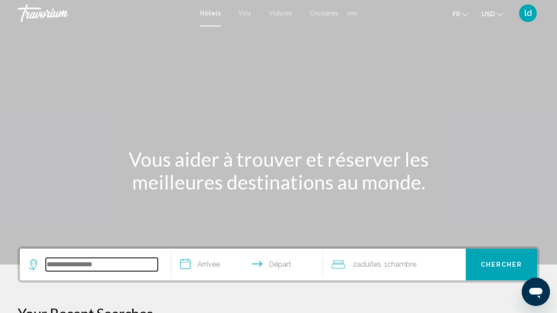
click at [90, 270] on input "Search widget" at bounding box center [102, 264] width 112 height 13
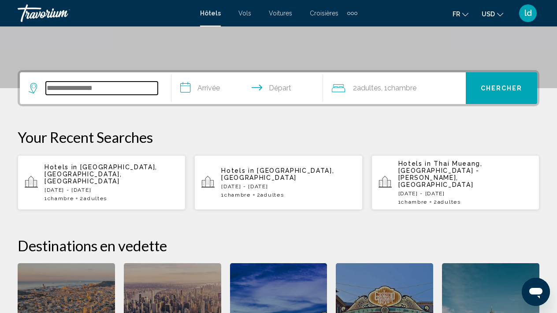
scroll to position [218, 0]
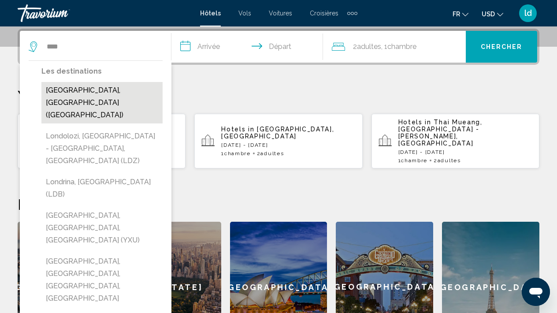
click at [74, 96] on button "[GEOGRAPHIC_DATA], [GEOGRAPHIC_DATA] ([GEOGRAPHIC_DATA])" at bounding box center [101, 102] width 121 height 41
type input "**********"
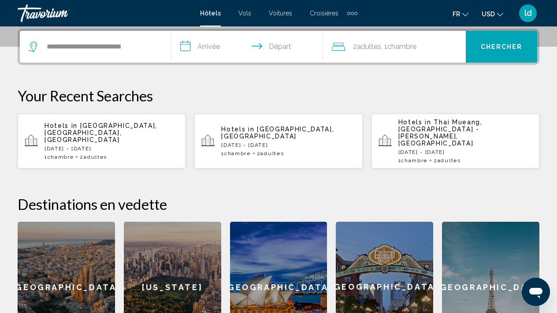
click at [192, 49] on input "**********" at bounding box center [248, 48] width 155 height 34
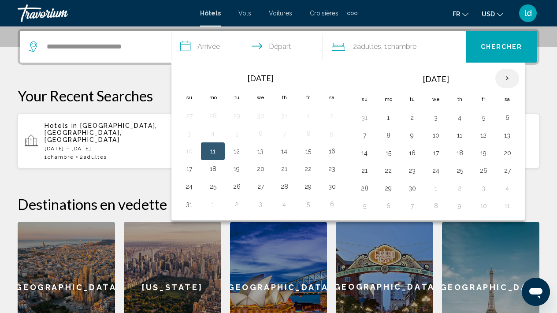
click at [504, 77] on th "Next month" at bounding box center [507, 78] width 24 height 19
click at [458, 139] on button "6" at bounding box center [459, 135] width 14 height 12
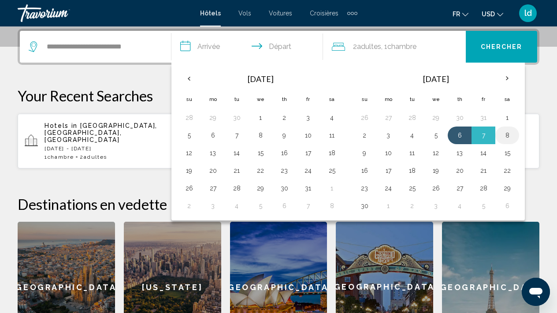
click at [502, 137] on button "8" at bounding box center [507, 135] width 14 height 12
type input "**********"
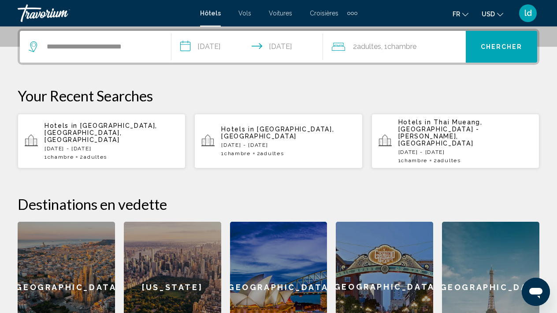
click at [276, 47] on input "**********" at bounding box center [248, 48] width 155 height 34
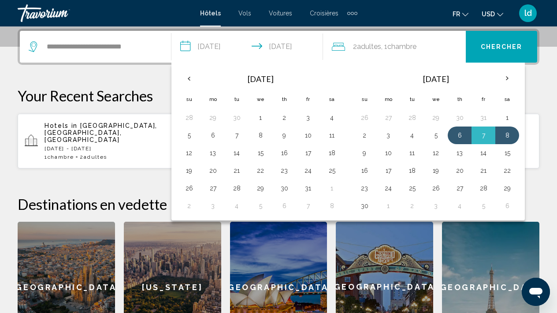
click at [347, 50] on div "2 Adulte Adultes , 1 Chambre pièces" at bounding box center [399, 47] width 134 height 12
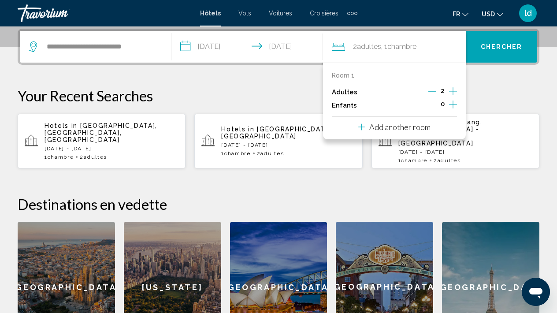
click at [449, 92] on icon "Increment adults" at bounding box center [453, 91] width 8 height 11
click at [451, 106] on icon "Increment children" at bounding box center [453, 104] width 8 height 8
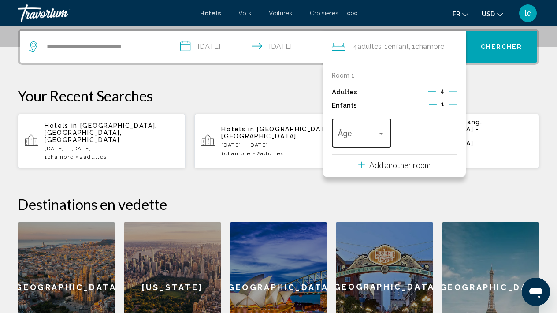
click at [384, 134] on div "Travelers: 4 adults, 1 child" at bounding box center [381, 133] width 8 height 7
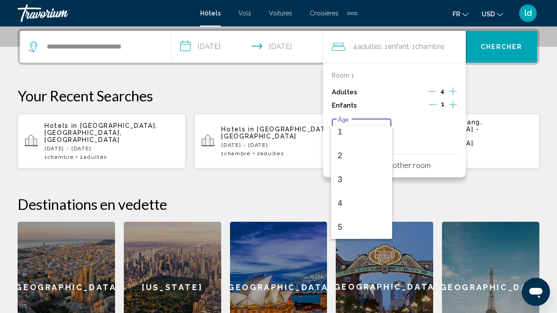
scroll to position [54, 0]
click at [340, 221] on span "6" at bounding box center [362, 227] width 48 height 24
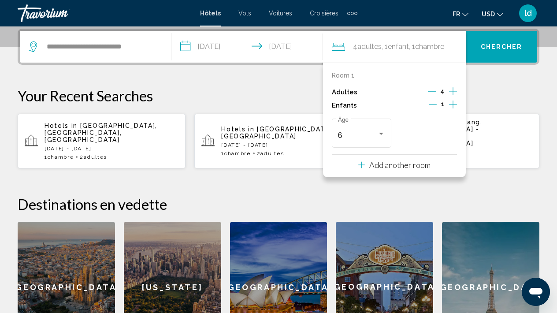
click at [387, 170] on p "Add another room" at bounding box center [399, 165] width 61 height 10
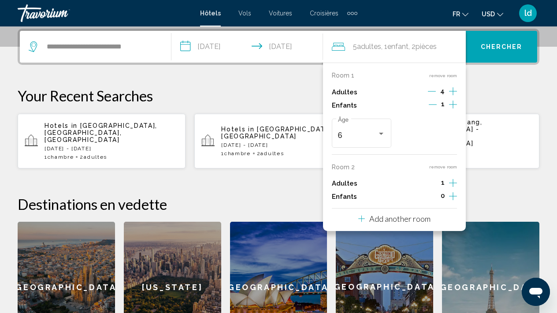
click at [453, 187] on icon "Increment adults" at bounding box center [453, 182] width 8 height 11
click at [452, 201] on icon "Increment children" at bounding box center [453, 196] width 8 height 11
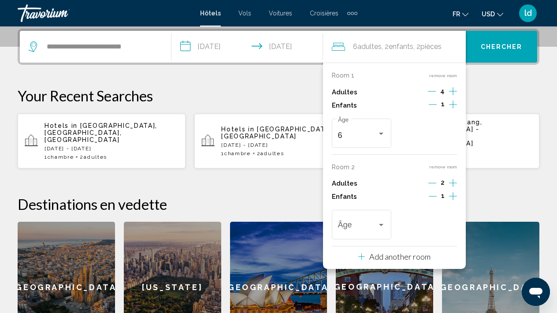
click at [430, 92] on icon "Decrement adults" at bounding box center [432, 91] width 8 height 8
click at [430, 93] on icon "Decrement adults" at bounding box center [433, 91] width 8 height 8
click at [433, 107] on icon "Decrement children" at bounding box center [433, 104] width 8 height 8
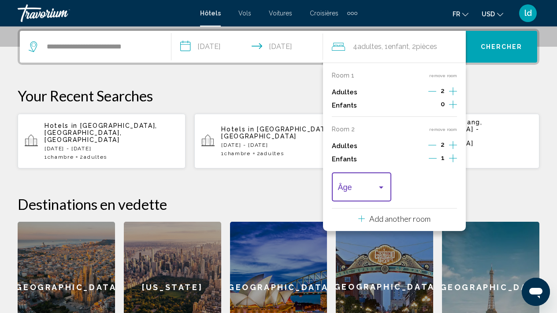
click at [383, 191] on div "Travelers: 4 adults, 1 child" at bounding box center [381, 187] width 8 height 7
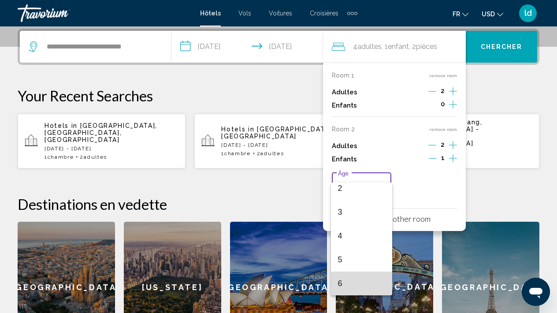
click at [362, 282] on span "6" at bounding box center [362, 283] width 48 height 24
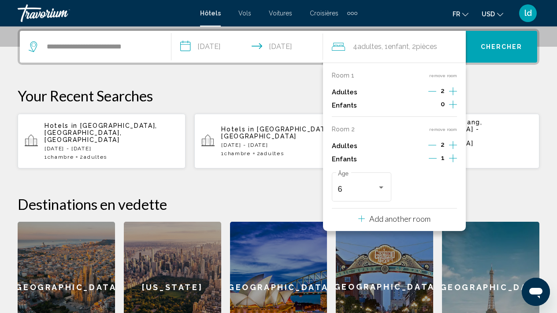
click at [498, 98] on p "Your Recent Searches" at bounding box center [278, 96] width 521 height 18
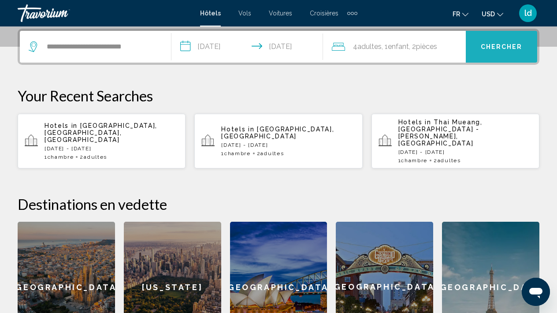
click at [492, 48] on span "Chercher" at bounding box center [501, 47] width 42 height 7
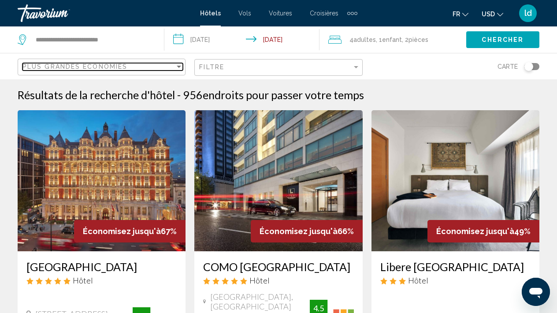
click at [179, 68] on div "Sort by" at bounding box center [179, 66] width 8 height 7
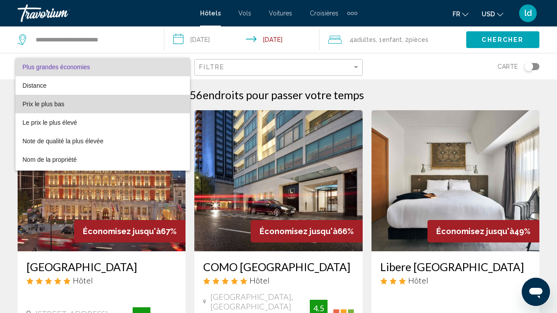
click at [150, 101] on span "Prix le plus bas" at bounding box center [102, 104] width 160 height 18
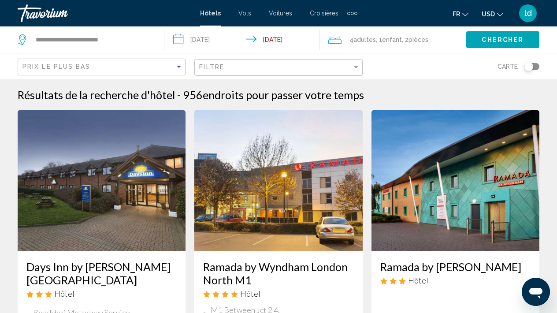
click at [488, 41] on span "Chercher" at bounding box center [502, 40] width 42 height 7
click at [417, 68] on div "Carte" at bounding box center [455, 66] width 168 height 26
click at [463, 15] on icon "Change language" at bounding box center [465, 14] width 6 height 6
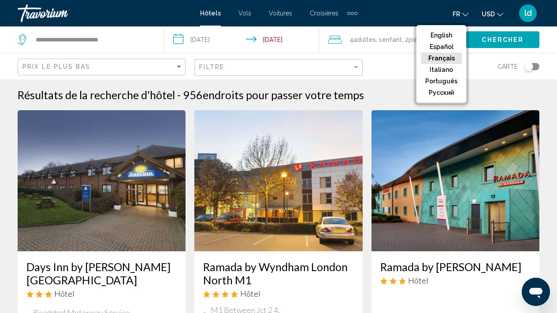
click at [454, 60] on button "Français" at bounding box center [441, 57] width 41 height 11
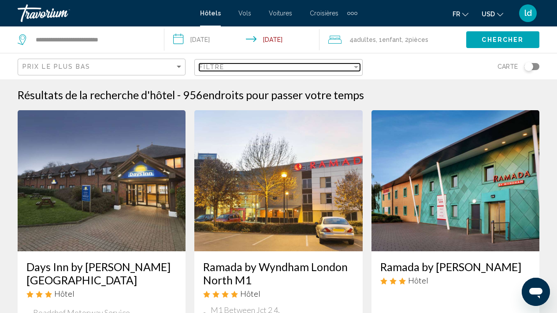
click at [356, 69] on div "Filter" at bounding box center [356, 66] width 8 height 7
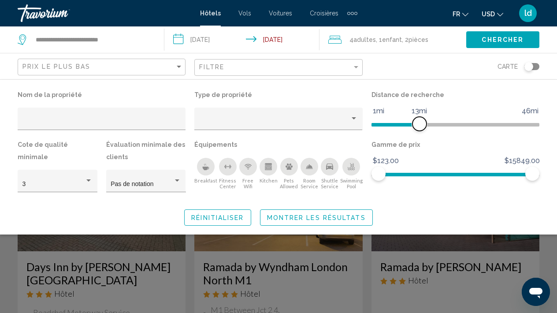
click at [419, 127] on span "Hotel Filters" at bounding box center [395, 123] width 48 height 14
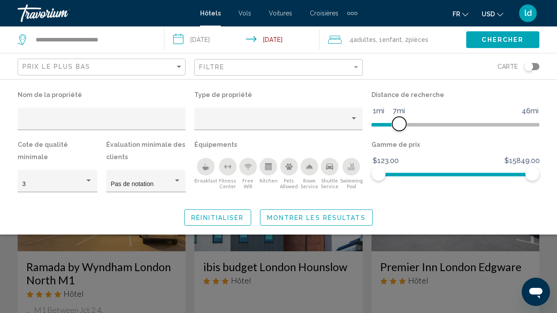
click at [398, 126] on span "Hotel Filters" at bounding box center [385, 123] width 28 height 14
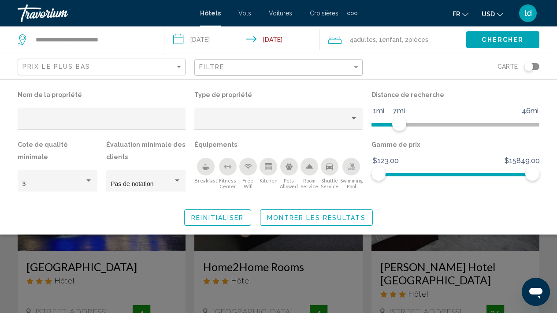
click at [204, 168] on icon "Breakfast" at bounding box center [206, 168] width 7 height 4
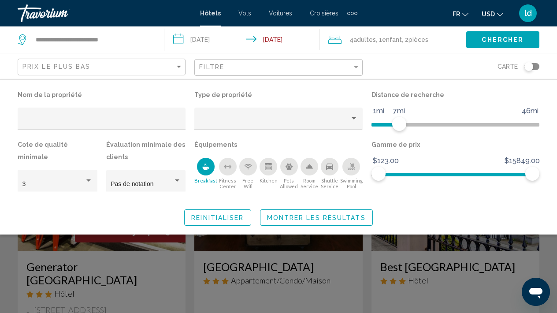
click at [223, 171] on div "Fitness Center" at bounding box center [228, 167] width 18 height 18
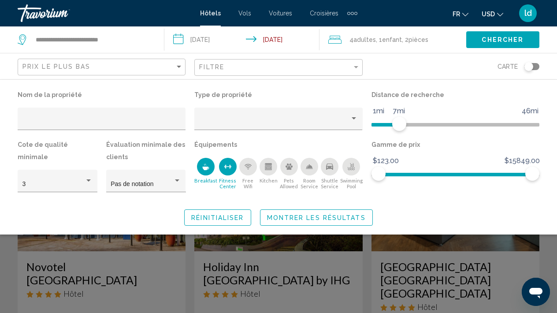
click at [243, 172] on div "Free Wifi" at bounding box center [248, 167] width 18 height 18
click at [296, 219] on span "Montrer les résultats" at bounding box center [316, 217] width 99 height 7
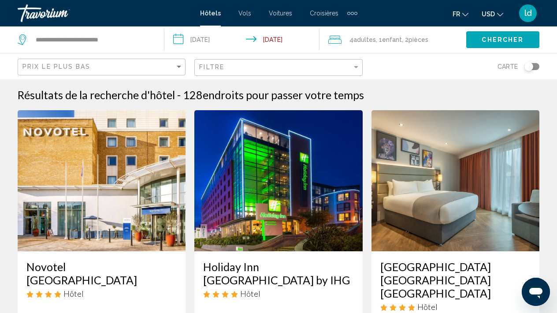
click at [411, 67] on div "Carte" at bounding box center [455, 66] width 168 height 26
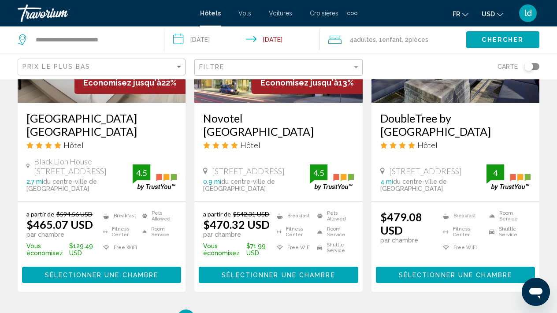
scroll to position [1221, 0]
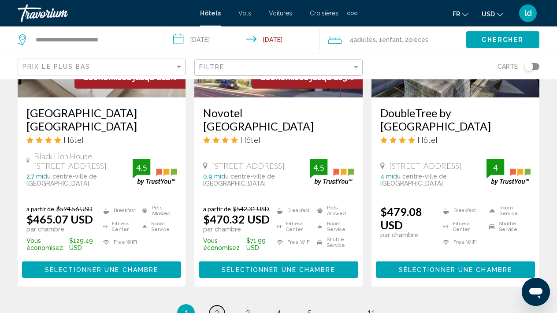
click at [218, 308] on span "2" at bounding box center [216, 313] width 4 height 10
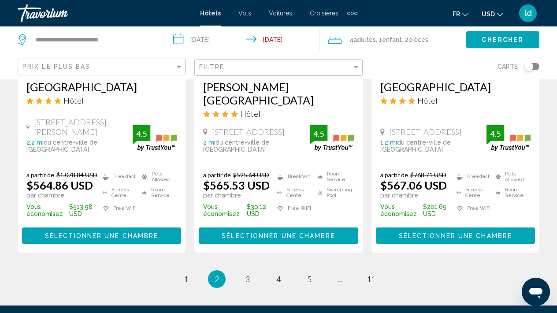
scroll to position [1215, 0]
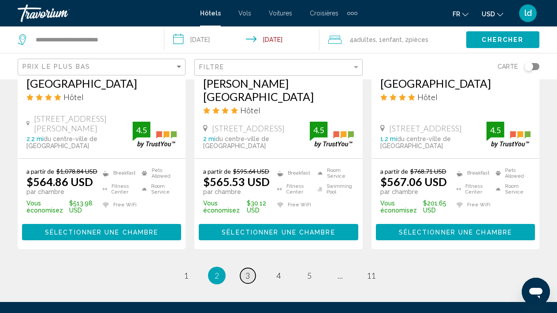
click at [248, 270] on span "3" at bounding box center [247, 275] width 4 height 10
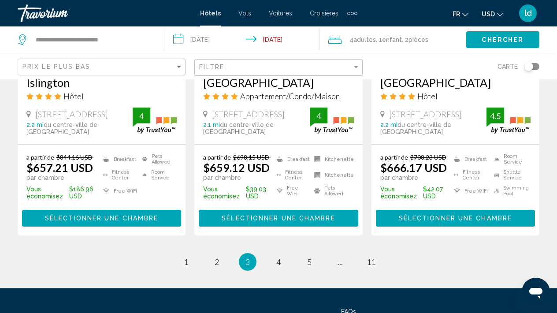
scroll to position [1226, 0]
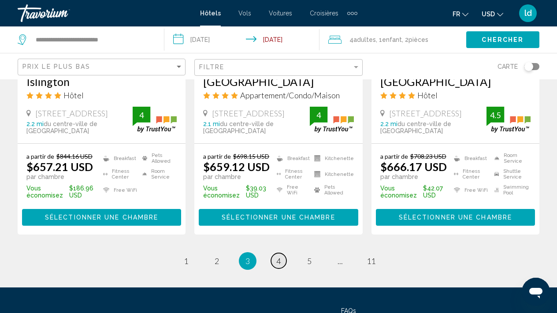
click at [278, 266] on span "4" at bounding box center [278, 261] width 4 height 10
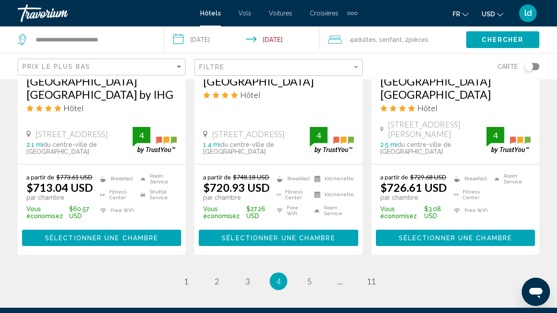
scroll to position [1211, 0]
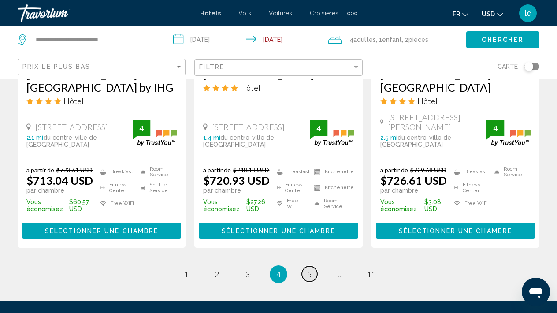
click at [307, 270] on span "5" at bounding box center [309, 274] width 4 height 10
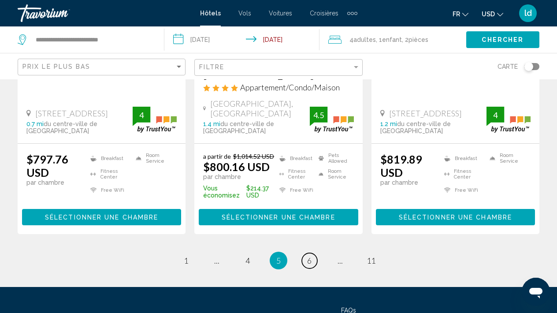
scroll to position [1263, 0]
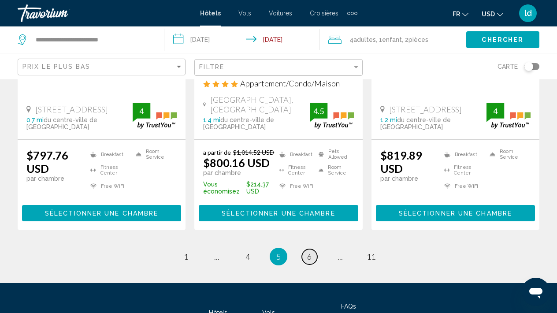
click at [305, 249] on link "page 6" at bounding box center [309, 256] width 15 height 15
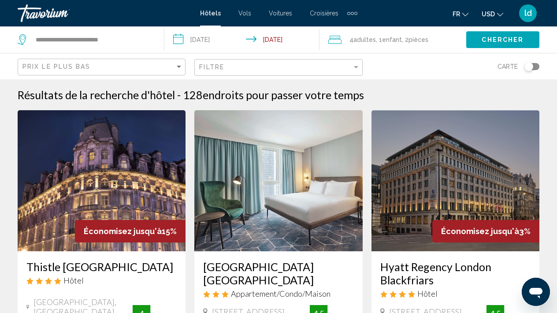
click at [189, 253] on app-hotels-search-item "Économisez jusqu'à 15% Thistle London Piccadilly Hôtel Coventry Street, London …" at bounding box center [101, 271] width 177 height 322
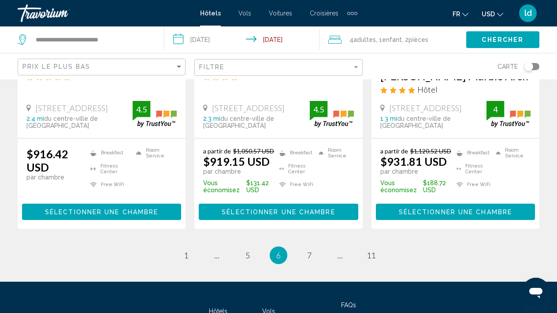
scroll to position [1251, 0]
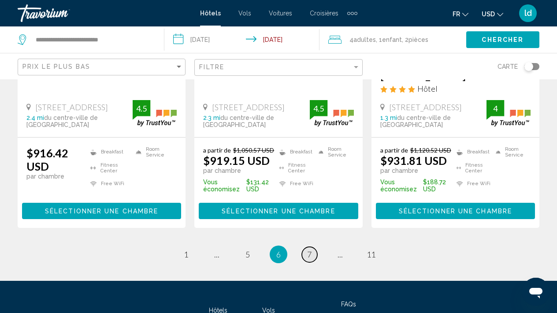
click at [311, 249] on span "7" at bounding box center [309, 254] width 4 height 10
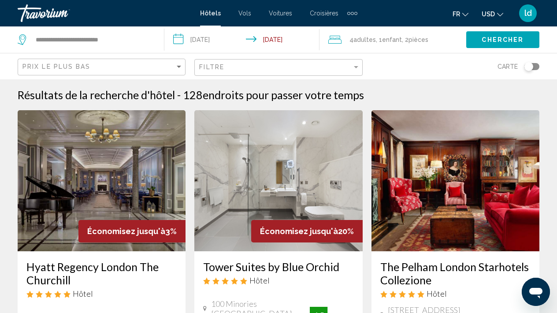
click at [189, 264] on app-hotels-search-item "Économisez jusqu'à 3% Hyatt Regency London The Churchill Hôtel 30 Portman Squar…" at bounding box center [101, 275] width 177 height 330
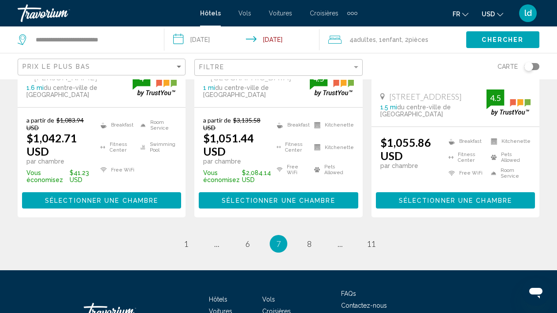
scroll to position [1314, 0]
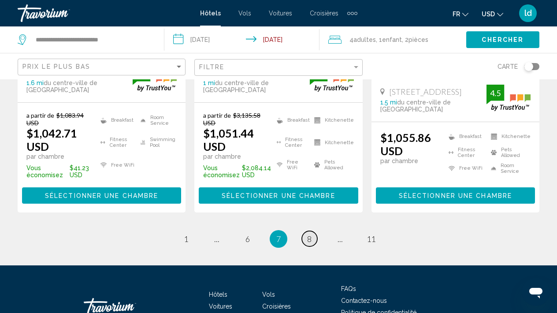
click at [308, 234] on span "8" at bounding box center [309, 239] width 4 height 10
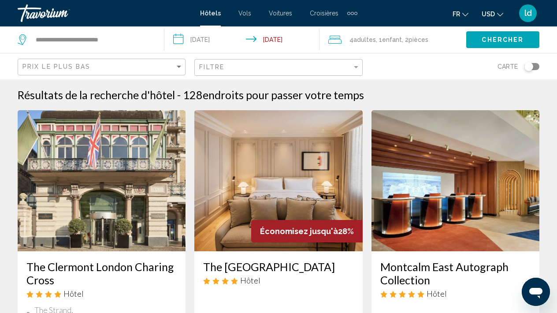
click at [192, 244] on app-hotels-search-item "Économisez jusqu'à 28% The Caesar Hotel Hôtel 26 33 Queens Gardens, London 2.4 …" at bounding box center [278, 284] width 177 height 349
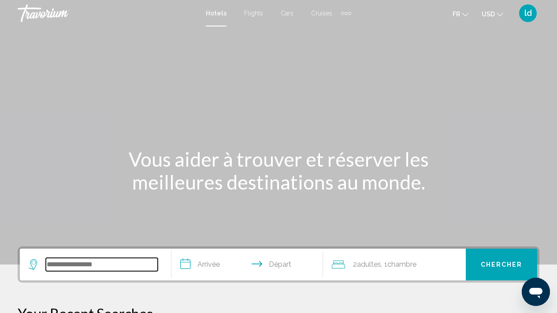
click at [111, 270] on input "Search widget" at bounding box center [102, 264] width 112 height 13
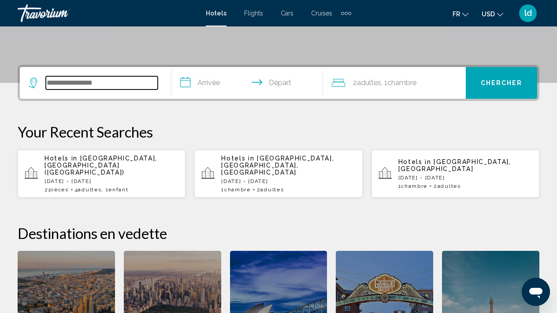
scroll to position [218, 0]
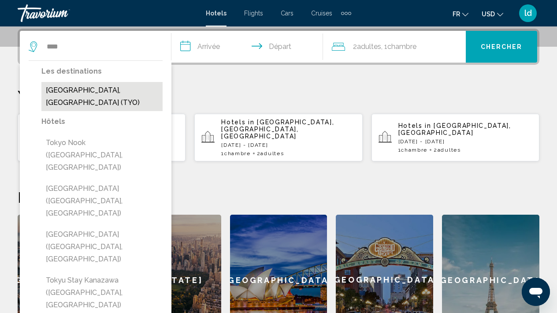
click at [61, 92] on button "[GEOGRAPHIC_DATA], [GEOGRAPHIC_DATA] (TYO)" at bounding box center [101, 96] width 121 height 29
type input "**********"
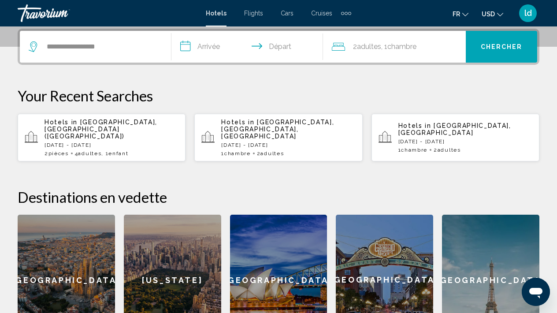
click at [208, 49] on input "**********" at bounding box center [248, 48] width 155 height 34
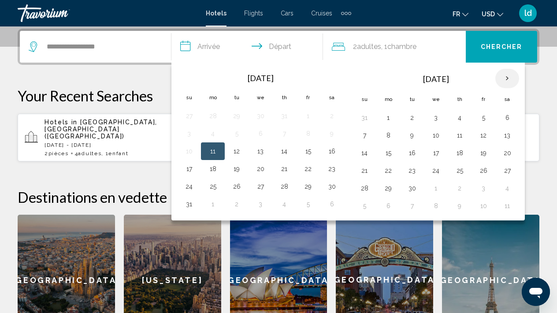
click at [506, 79] on th "Next month" at bounding box center [507, 78] width 24 height 19
click at [506, 80] on th "Next month" at bounding box center [507, 78] width 24 height 19
click at [506, 81] on th "Next month" at bounding box center [507, 78] width 24 height 19
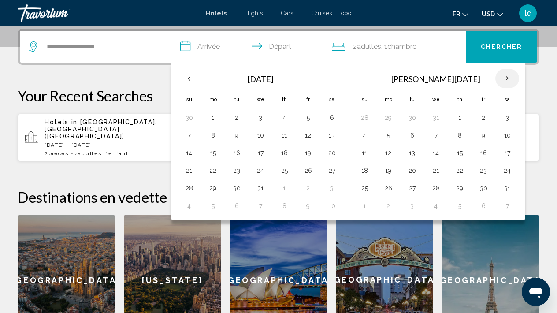
click at [506, 81] on th "Next month" at bounding box center [507, 78] width 24 height 19
click at [505, 83] on th "Next month" at bounding box center [507, 78] width 24 height 19
click at [504, 85] on th "Next month" at bounding box center [507, 78] width 24 height 19
click at [502, 87] on th "Next month" at bounding box center [507, 78] width 24 height 19
click at [502, 88] on th "Next month" at bounding box center [507, 78] width 24 height 19
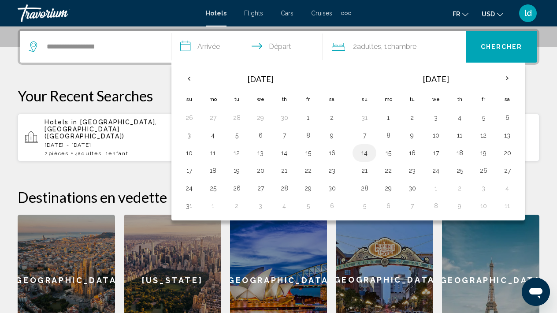
click at [364, 155] on button "14" at bounding box center [364, 153] width 14 height 12
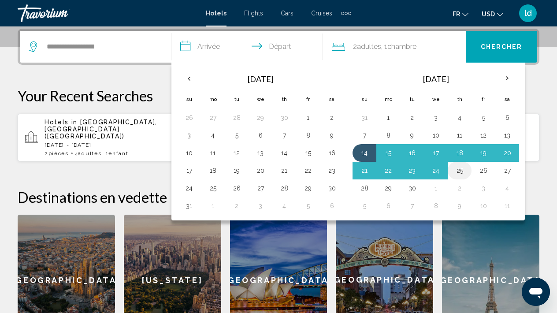
click at [458, 172] on button "25" at bounding box center [459, 170] width 14 height 12
type input "**********"
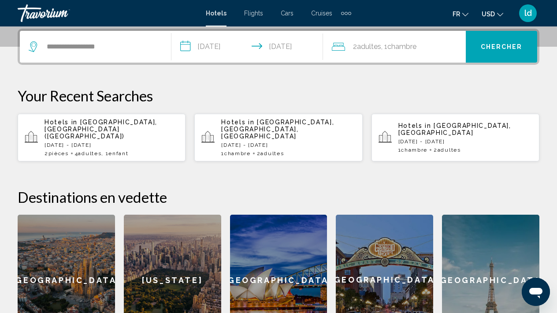
click at [365, 51] on span "2 Adulte Adultes" at bounding box center [367, 47] width 28 height 12
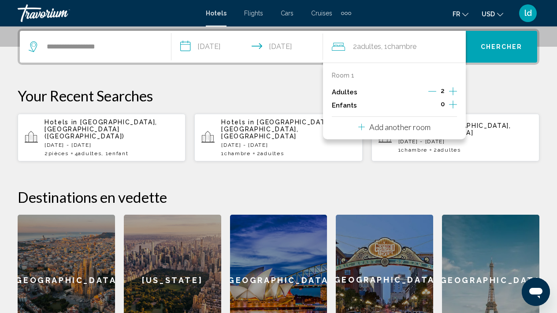
click at [448, 90] on div "2" at bounding box center [442, 91] width 29 height 13
click at [451, 91] on icon "Increment adults" at bounding box center [453, 91] width 8 height 11
click at [452, 108] on icon "Increment children" at bounding box center [453, 104] width 8 height 11
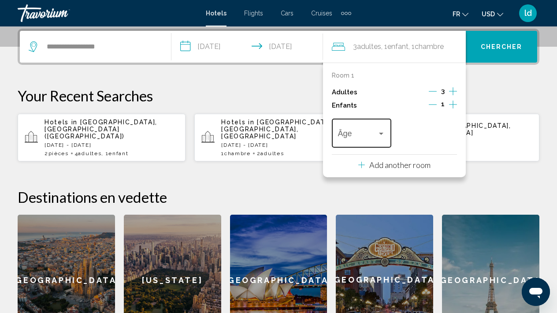
click at [385, 137] on div "Âge" at bounding box center [361, 131] width 59 height 31
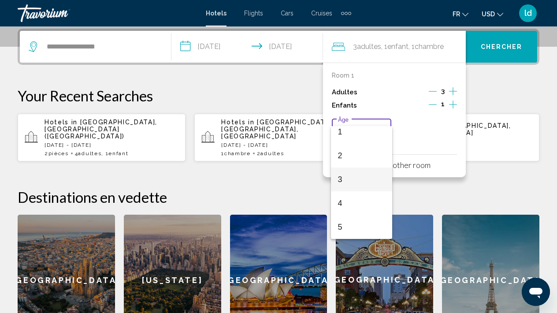
scroll to position [54, 0]
click at [361, 223] on span "6" at bounding box center [362, 227] width 48 height 24
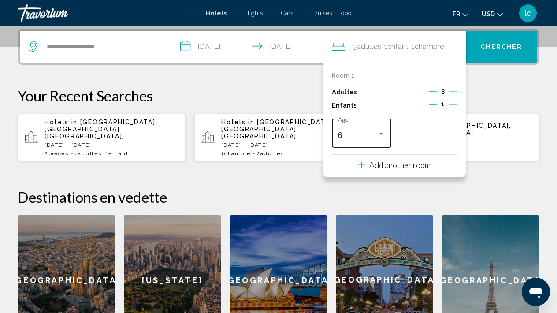
click at [381, 137] on div "Travelers: 3 adults, 1 child" at bounding box center [381, 133] width 8 height 7
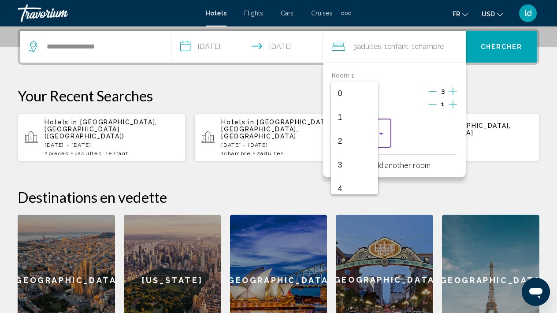
scroll to position [98, 0]
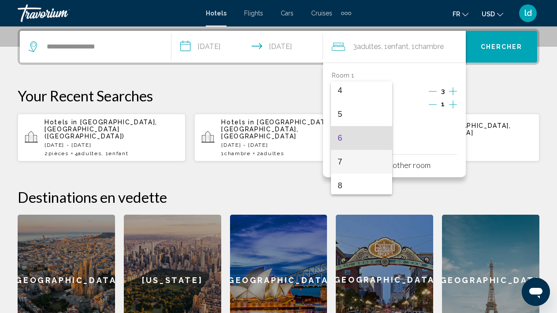
click at [373, 158] on span "7" at bounding box center [362, 162] width 48 height 24
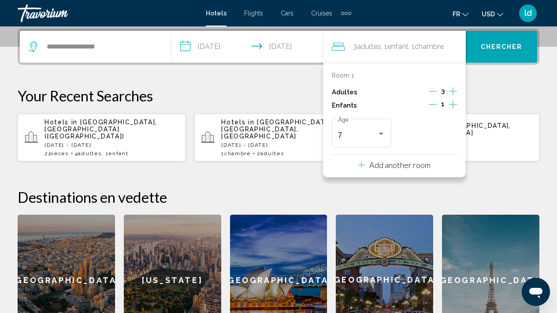
click at [485, 84] on div "**********" at bounding box center [278, 187] width 557 height 317
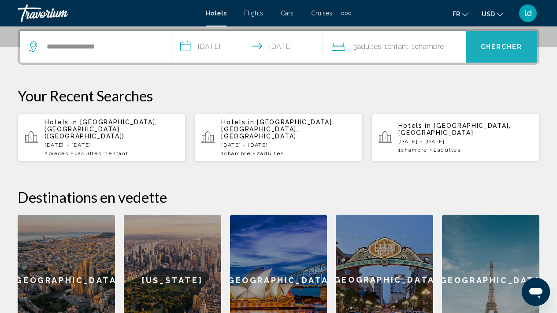
click at [506, 46] on span "Chercher" at bounding box center [501, 47] width 42 height 7
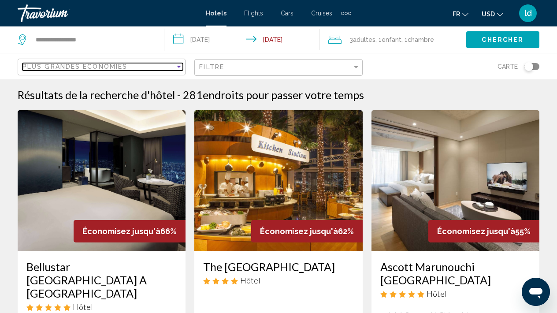
click at [177, 68] on div "Sort by" at bounding box center [179, 66] width 8 height 7
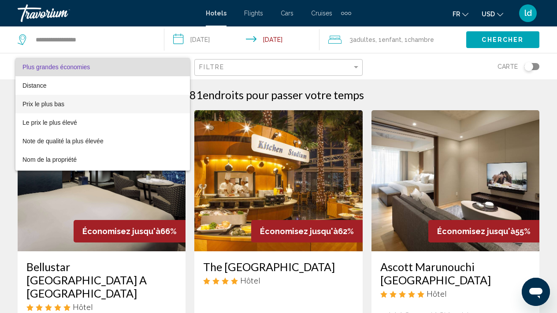
click at [158, 103] on span "Prix le plus bas" at bounding box center [102, 104] width 160 height 18
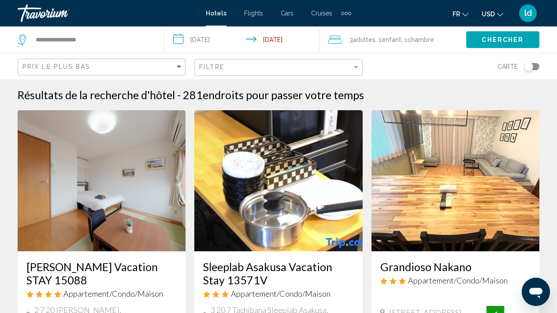
click at [398, 70] on div "Carte" at bounding box center [455, 66] width 168 height 26
click at [466, 14] on icon "Change language" at bounding box center [465, 14] width 6 height 6
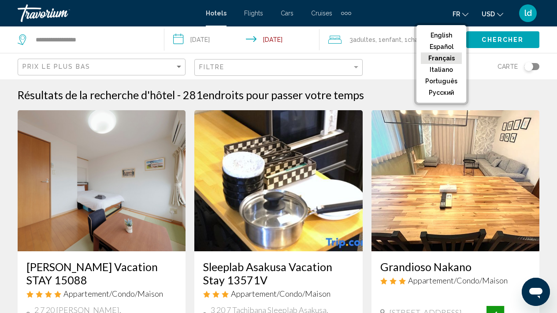
click at [478, 70] on div "Carte" at bounding box center [455, 66] width 168 height 26
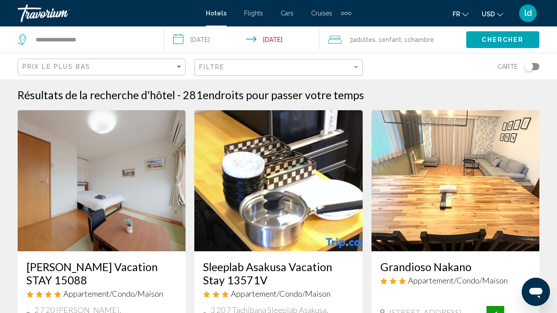
click at [502, 15] on icon "Change currency" at bounding box center [500, 14] width 6 height 6
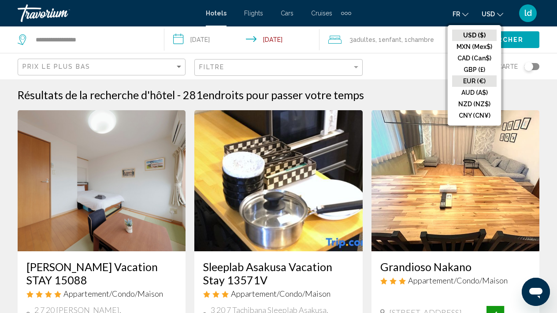
click at [473, 80] on button "EUR (€)" at bounding box center [474, 80] width 44 height 11
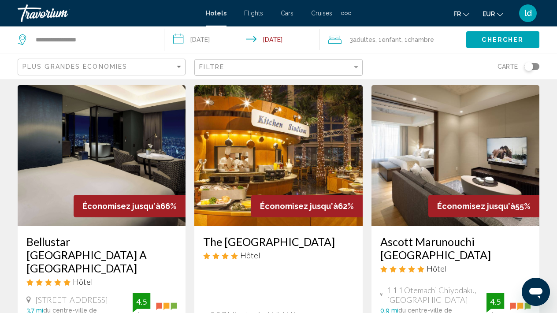
scroll to position [18, 0]
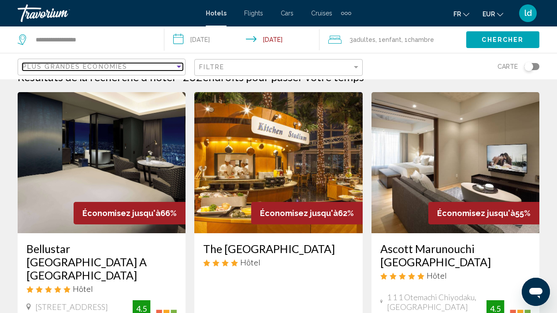
click at [182, 69] on div "Sort by" at bounding box center [179, 66] width 8 height 7
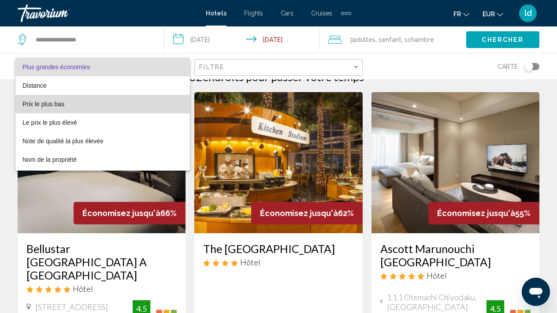
click at [150, 106] on span "Prix le plus bas" at bounding box center [102, 104] width 160 height 18
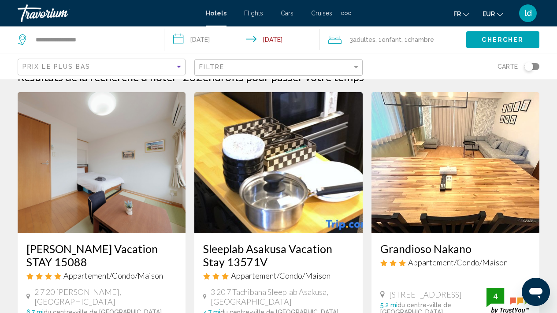
click at [392, 67] on div "Carte" at bounding box center [455, 66] width 168 height 26
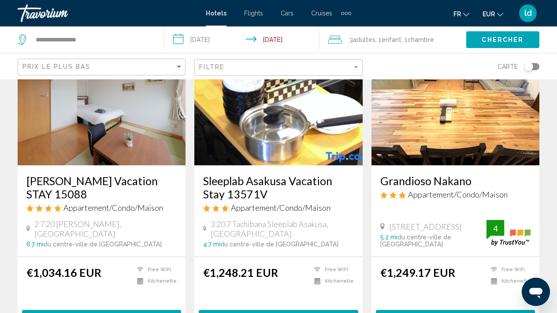
scroll to position [91, 0]
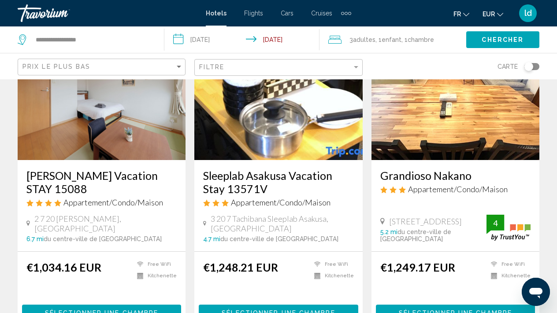
click at [277, 44] on input "**********" at bounding box center [243, 40] width 159 height 29
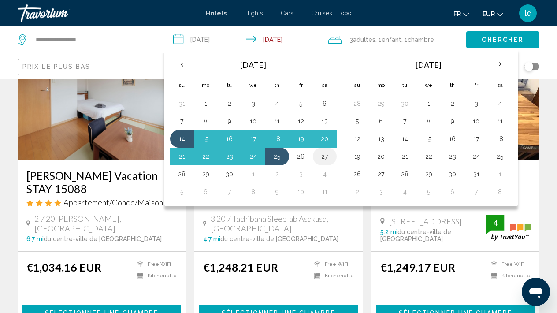
click at [322, 161] on button "27" at bounding box center [325, 156] width 14 height 12
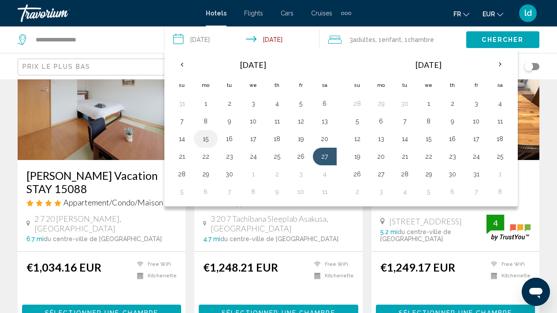
drag, startPoint x: 181, startPoint y: 141, endPoint x: 205, endPoint y: 145, distance: 24.1
click at [205, 145] on tr "14 15 16 17 18 19 20" at bounding box center [253, 139] width 166 height 18
click at [182, 143] on button "14" at bounding box center [182, 139] width 14 height 12
type input "**********"
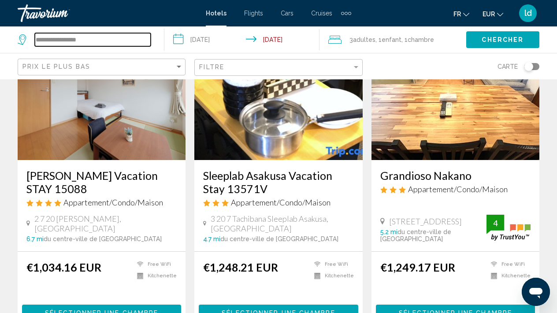
click at [104, 44] on input "**********" at bounding box center [93, 39] width 116 height 13
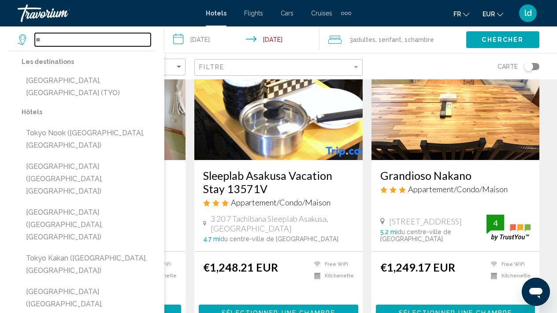
type input "*"
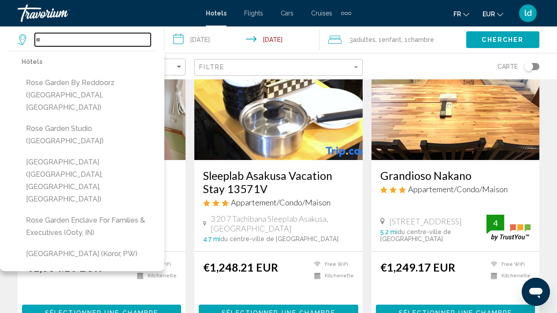
type input "*"
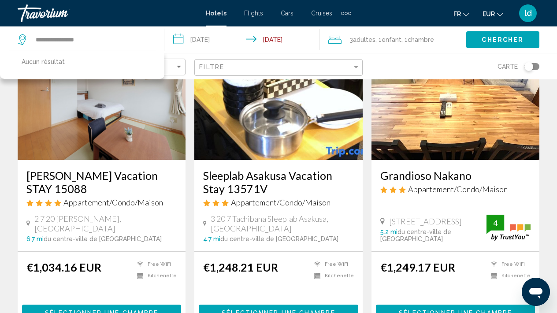
click at [484, 44] on button "Chercher" at bounding box center [502, 39] width 73 height 16
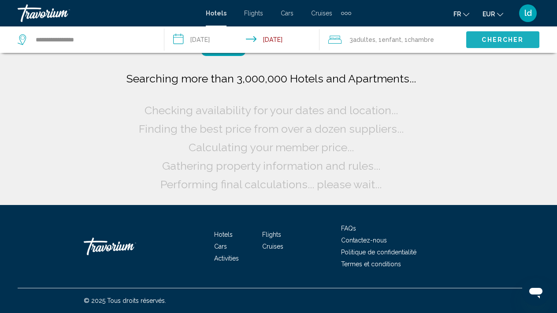
scroll to position [0, 0]
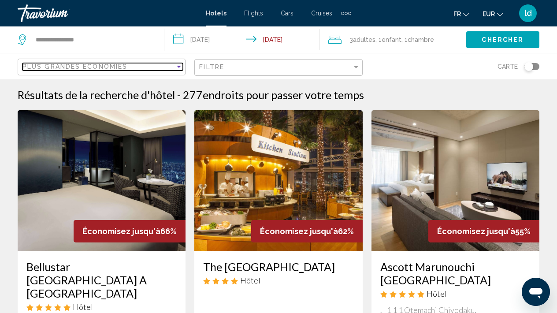
click at [177, 68] on div "Sort by" at bounding box center [179, 66] width 8 height 7
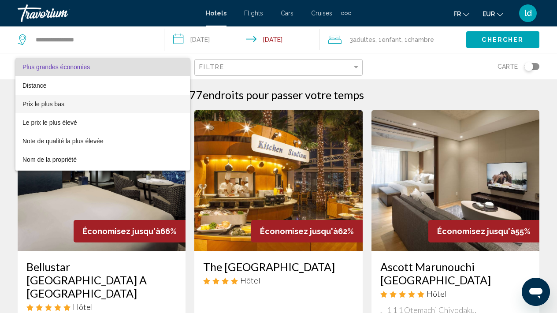
click at [142, 105] on span "Prix le plus bas" at bounding box center [102, 104] width 160 height 18
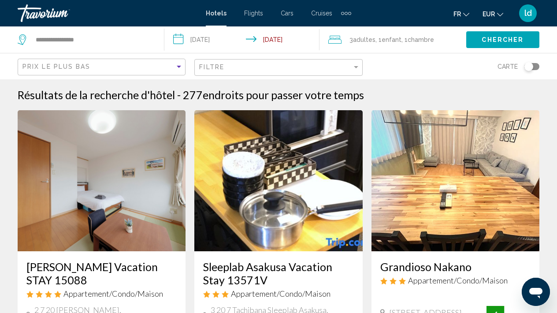
click at [404, 69] on div "Carte" at bounding box center [455, 66] width 168 height 26
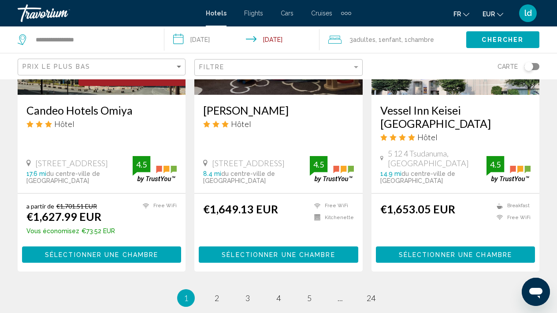
scroll to position [1148, 0]
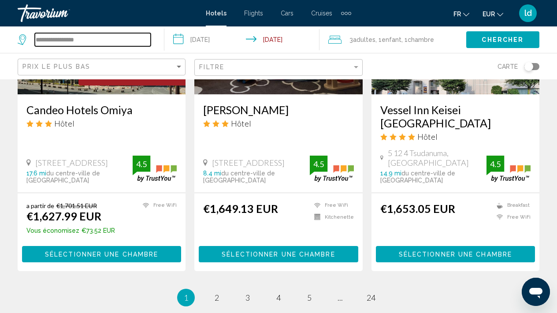
click at [101, 41] on input "**********" at bounding box center [93, 39] width 116 height 13
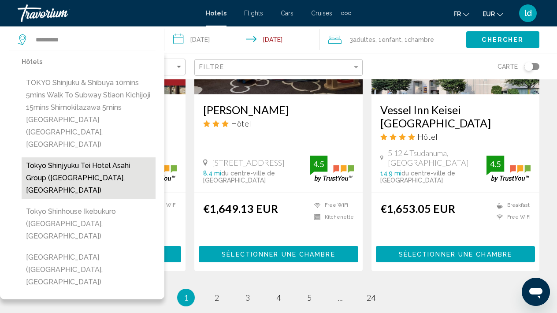
click at [71, 157] on button "Tokyo Shinjyuku Tei Hotel Asahi group ([GEOGRAPHIC_DATA], [GEOGRAPHIC_DATA])" at bounding box center [89, 177] width 134 height 41
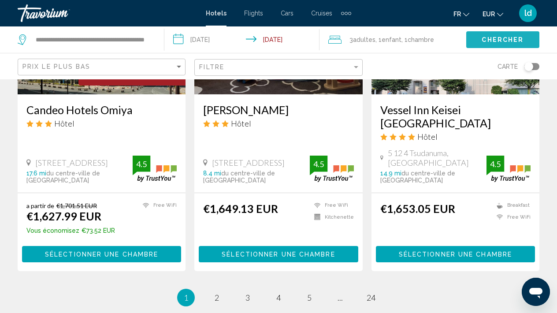
click at [497, 43] on span "Chercher" at bounding box center [502, 40] width 42 height 7
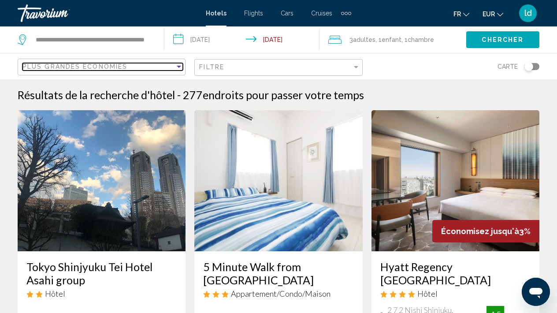
click at [178, 67] on div "Sort by" at bounding box center [179, 67] width 4 height 2
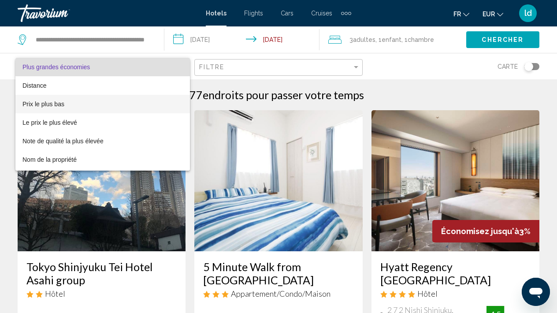
click at [122, 105] on span "Prix le plus bas" at bounding box center [102, 104] width 160 height 18
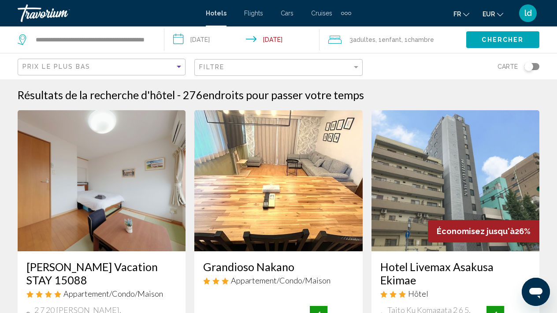
click at [422, 66] on div "Carte" at bounding box center [455, 66] width 168 height 26
click at [485, 44] on button "Chercher" at bounding box center [502, 39] width 73 height 16
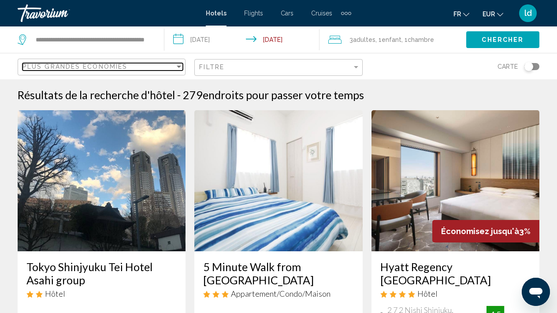
click at [180, 66] on div "Sort by" at bounding box center [179, 67] width 4 height 2
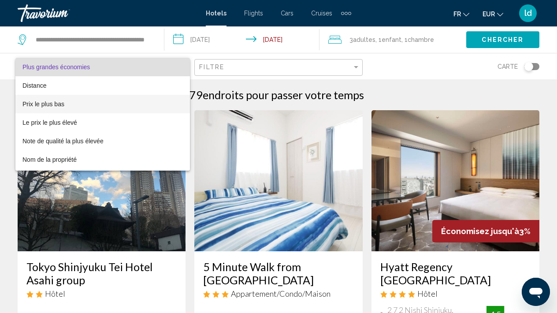
click at [153, 99] on span "Prix le plus bas" at bounding box center [102, 104] width 160 height 18
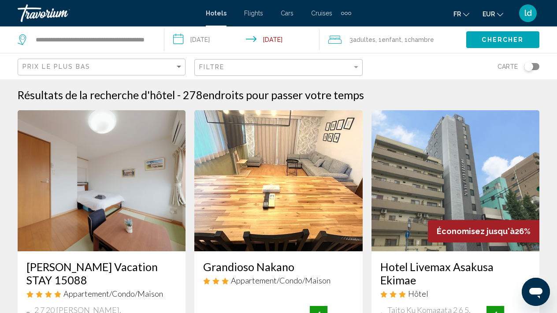
click at [402, 69] on div "Carte" at bounding box center [455, 66] width 168 height 26
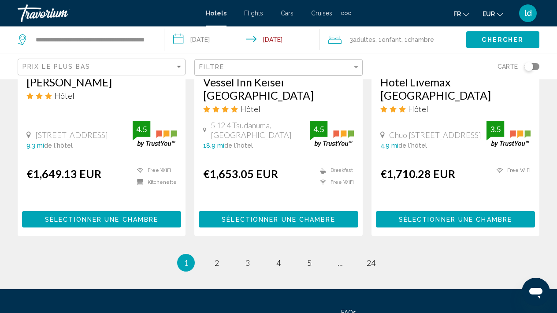
scroll to position [1177, 0]
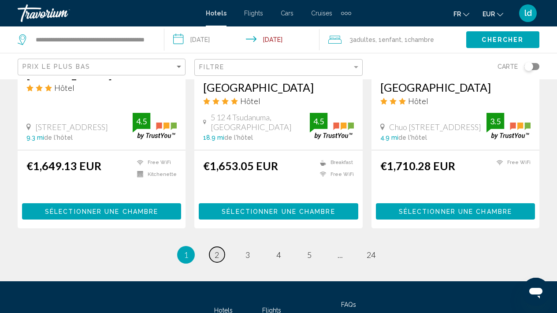
click at [218, 252] on span "2" at bounding box center [216, 255] width 4 height 10
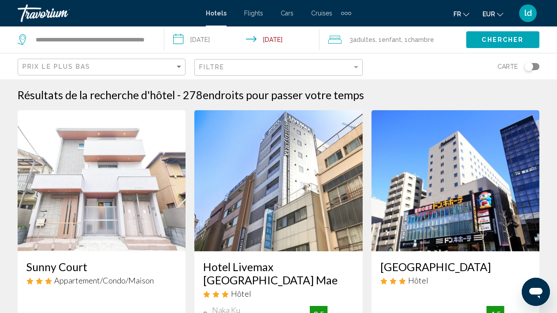
click at [414, 72] on div "Carte" at bounding box center [455, 66] width 168 height 26
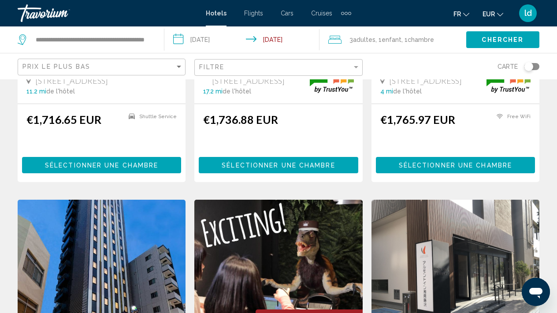
scroll to position [235, 0]
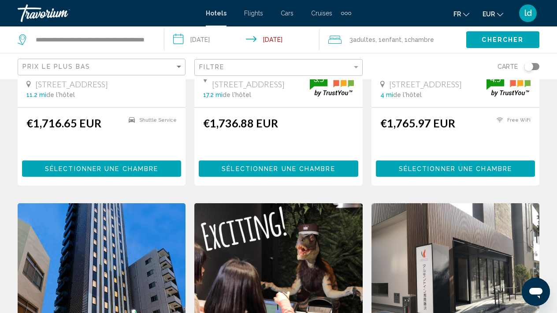
click at [153, 40] on div "**********" at bounding box center [86, 39] width 137 height 26
click at [156, 39] on app-destination-search "**********" at bounding box center [82, 39] width 164 height 26
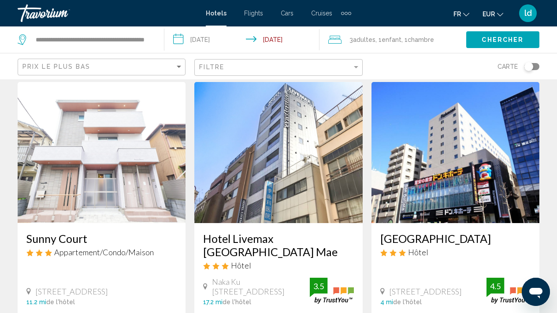
scroll to position [28, 0]
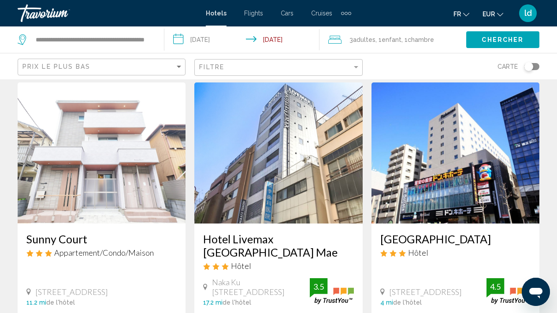
click at [157, 39] on app-destination-search "**********" at bounding box center [82, 39] width 164 height 26
click at [87, 41] on input "**********" at bounding box center [93, 39] width 116 height 13
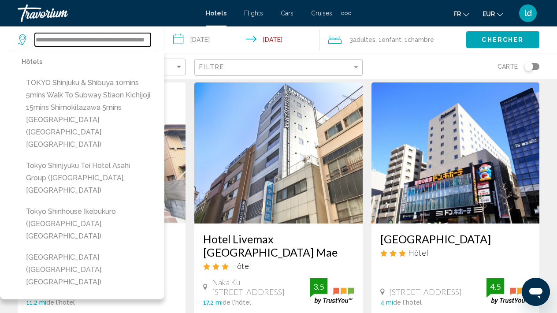
click at [147, 40] on input "**********" at bounding box center [93, 39] width 116 height 13
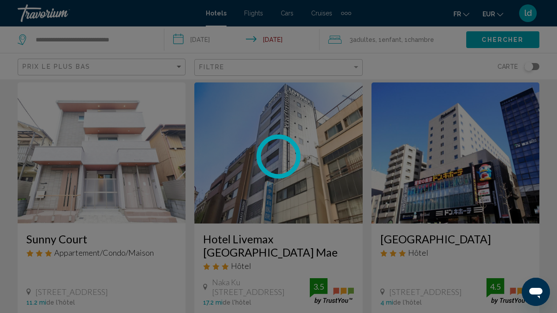
click at [138, 40] on div "**********" at bounding box center [278, 128] width 557 height 313
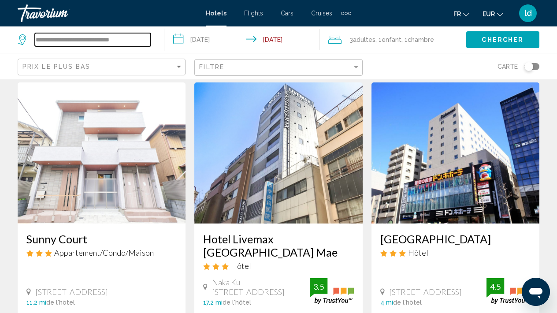
click at [140, 41] on input "**********" at bounding box center [93, 39] width 116 height 13
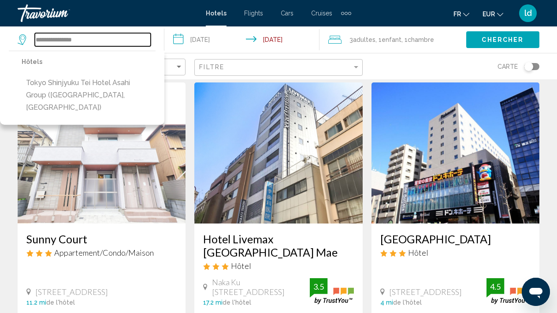
type input "**********"
click at [404, 66] on div "Carte" at bounding box center [455, 66] width 168 height 26
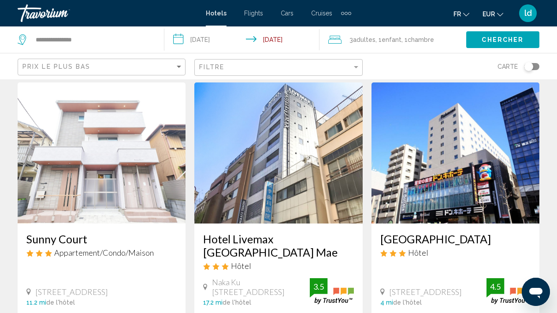
click at [488, 39] on span "Chercher" at bounding box center [502, 40] width 42 height 7
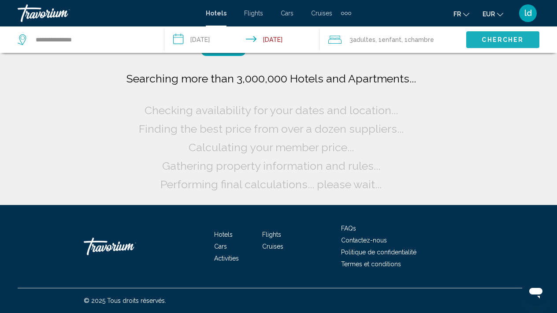
scroll to position [0, 0]
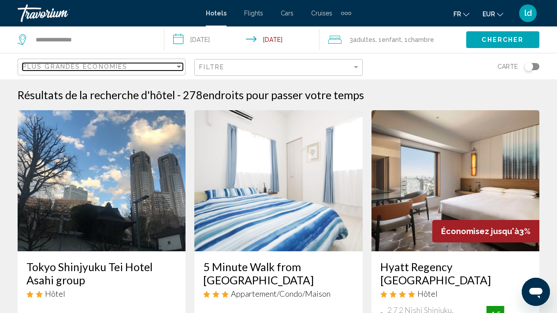
click at [178, 67] on div "Sort by" at bounding box center [179, 67] width 4 height 2
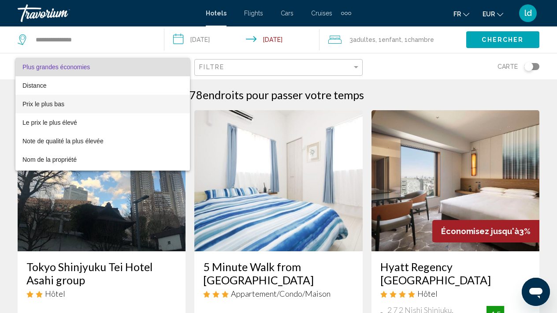
click at [140, 103] on span "Prix le plus bas" at bounding box center [102, 104] width 160 height 18
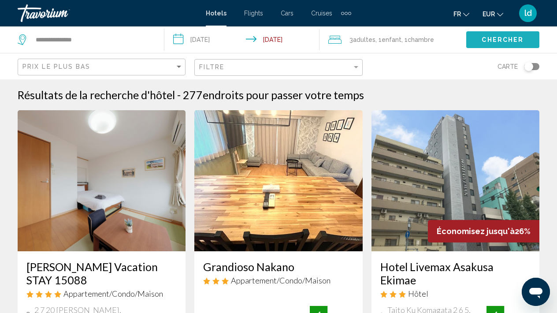
click at [496, 44] on button "Chercher" at bounding box center [502, 39] width 73 height 16
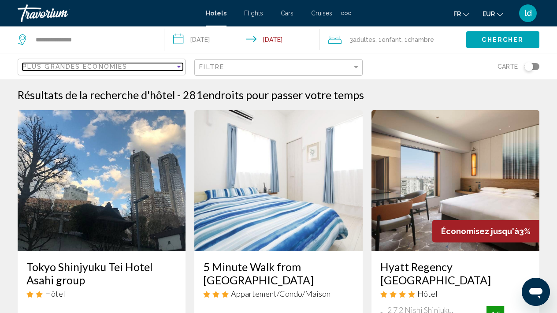
click at [179, 68] on div "Sort by" at bounding box center [179, 66] width 8 height 7
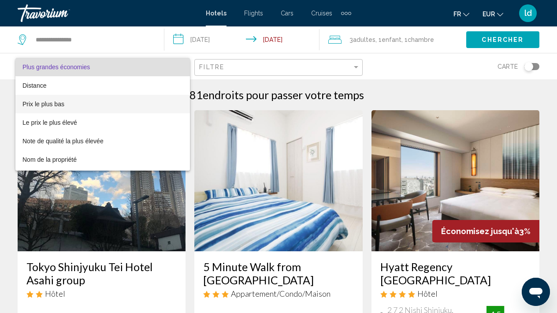
click at [137, 107] on span "Prix le plus bas" at bounding box center [102, 104] width 160 height 18
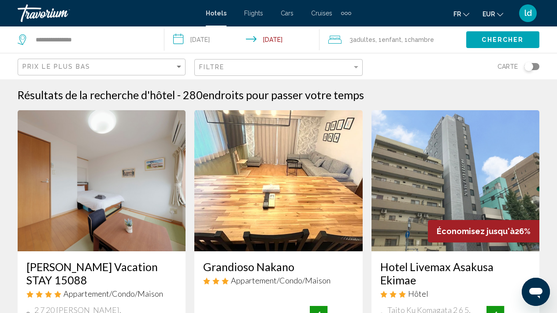
click at [416, 69] on div "Carte" at bounding box center [455, 66] width 168 height 26
click at [486, 45] on button "Chercher" at bounding box center [502, 39] width 73 height 16
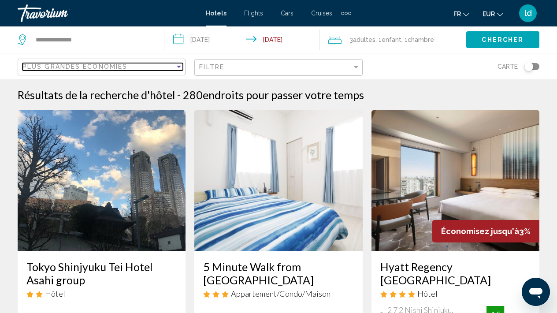
click at [179, 67] on div "Sort by" at bounding box center [179, 67] width 4 height 2
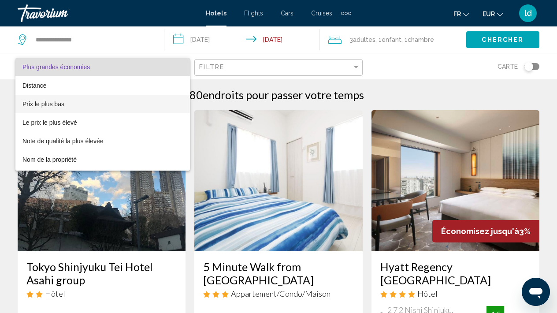
click at [151, 103] on span "Prix le plus bas" at bounding box center [102, 104] width 160 height 18
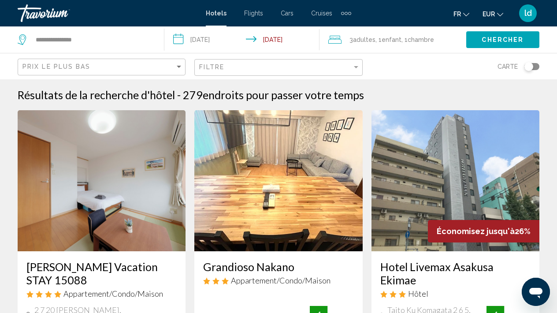
click at [405, 66] on div "Carte" at bounding box center [455, 66] width 168 height 26
click at [488, 44] on button "Chercher" at bounding box center [502, 39] width 73 height 16
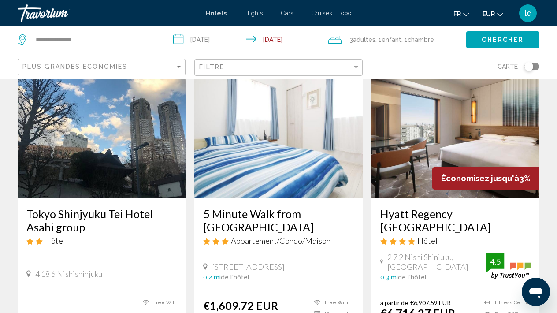
scroll to position [55, 0]
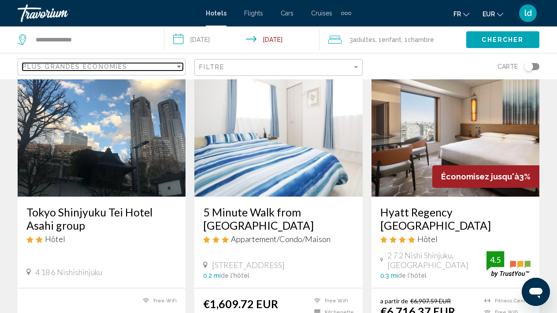
click at [181, 66] on div "Sort by" at bounding box center [179, 67] width 4 height 2
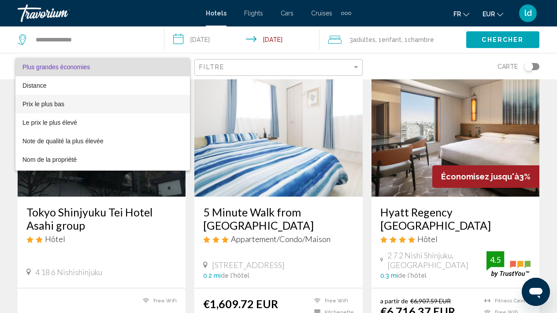
click at [124, 108] on span "Prix le plus bas" at bounding box center [102, 104] width 160 height 18
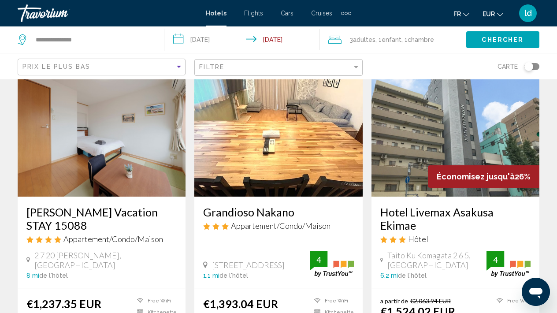
click at [422, 68] on div "Carte" at bounding box center [455, 66] width 168 height 26
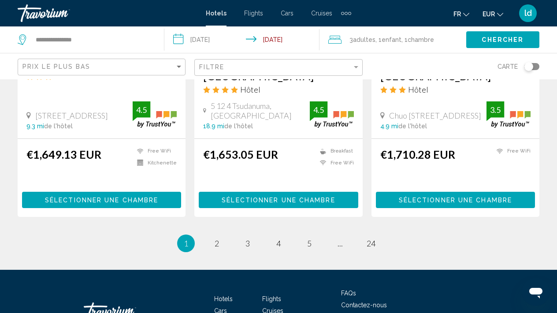
scroll to position [1189, 0]
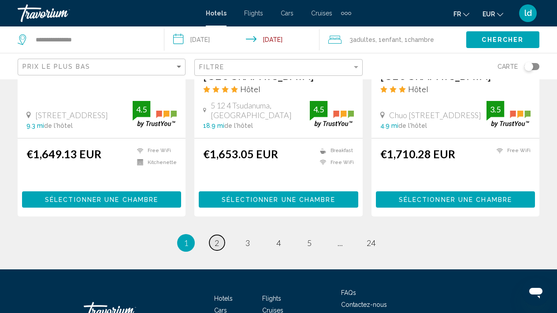
click at [215, 246] on span "2" at bounding box center [216, 243] width 4 height 10
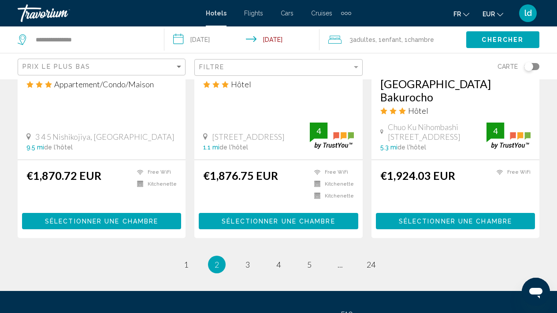
scroll to position [1185, 0]
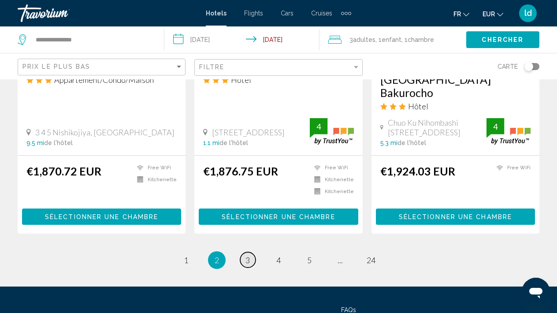
click at [248, 255] on span "3" at bounding box center [247, 260] width 4 height 10
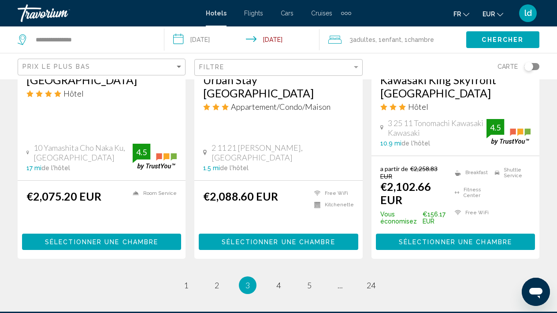
scroll to position [1203, 0]
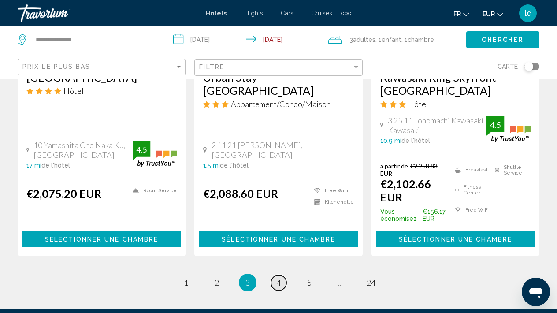
click at [283, 275] on link "page 4" at bounding box center [278, 282] width 15 height 15
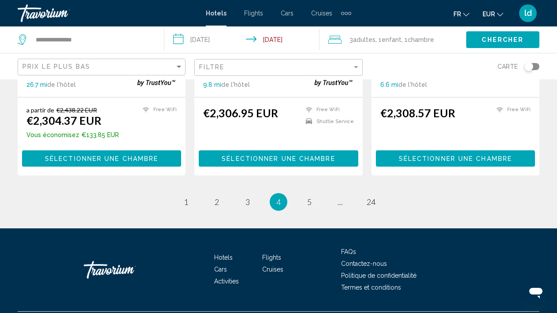
scroll to position [1199, 0]
